Goal: Communication & Community: Participate in discussion

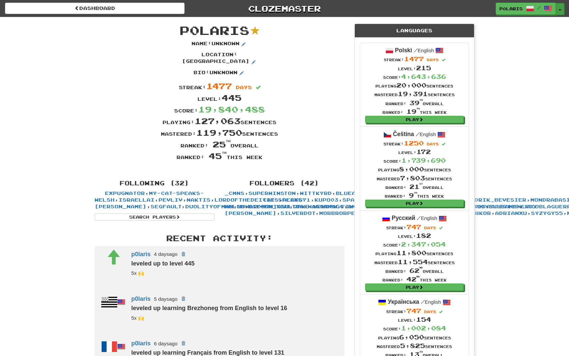
click at [560, 13] on button "Toggle Dropdown" at bounding box center [560, 9] width 9 height 12
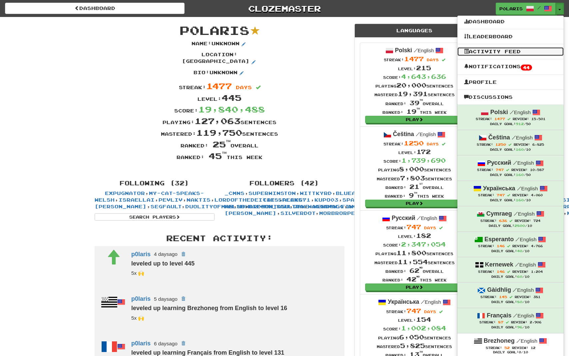
click at [510, 53] on link "Activity Feed" at bounding box center [510, 51] width 106 height 9
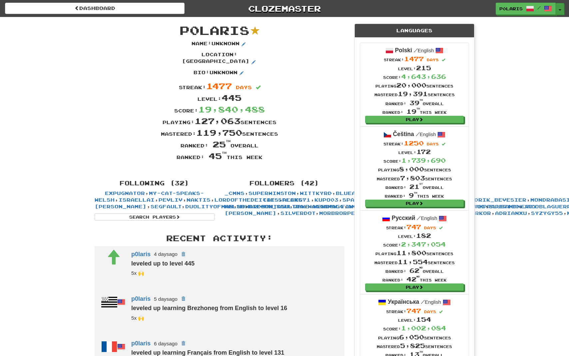
click at [560, 8] on button "Toggle Dropdown" at bounding box center [560, 9] width 9 height 12
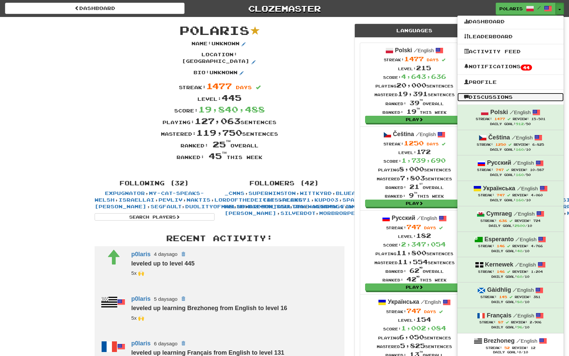
click at [473, 100] on link "Discussions" at bounding box center [510, 97] width 106 height 9
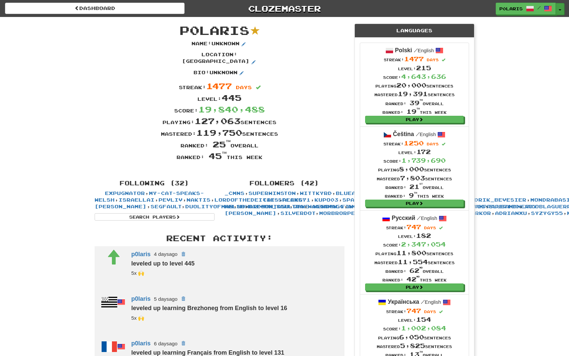
click at [562, 9] on button "Toggle Dropdown" at bounding box center [560, 9] width 9 height 12
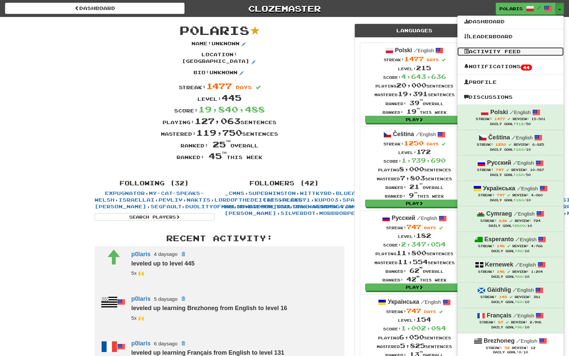
click at [524, 49] on link "Activity Feed" at bounding box center [510, 51] width 106 height 9
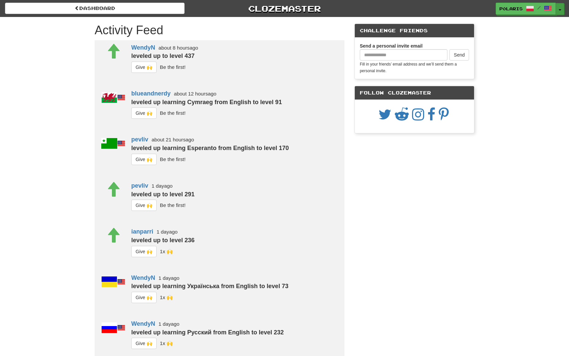
click at [563, 12] on button "Toggle Dropdown" at bounding box center [560, 9] width 9 height 12
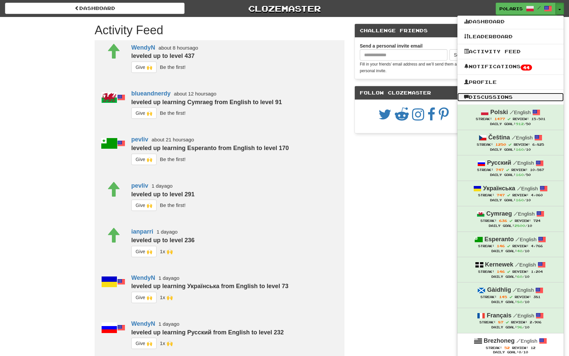
click at [494, 95] on link "Discussions" at bounding box center [510, 97] width 106 height 9
